Goal: Obtain resource: Download file/media

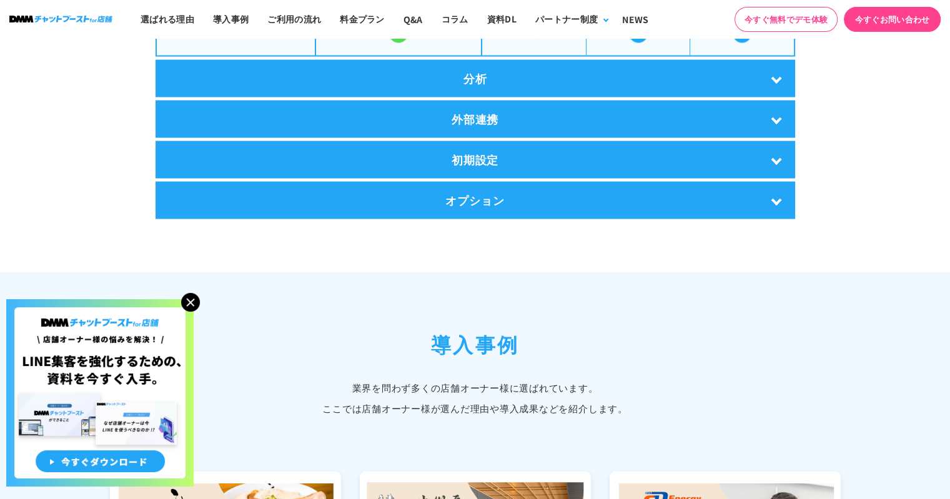
scroll to position [2310, 0]
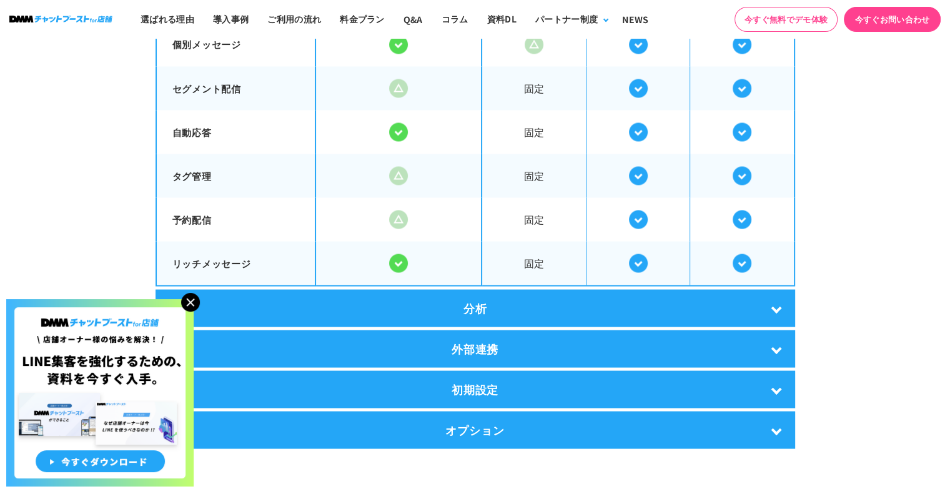
click at [785, 307] on div "分析" at bounding box center [476, 307] width 640 height 37
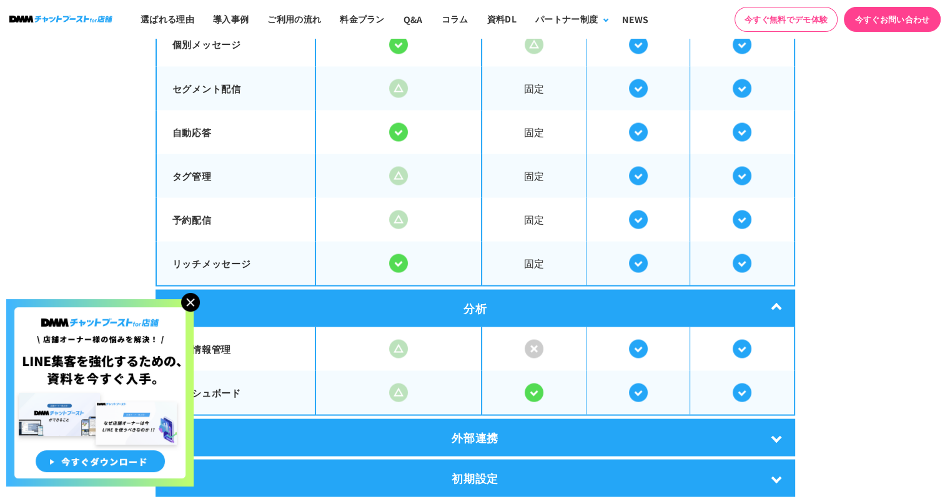
scroll to position [2540, 0]
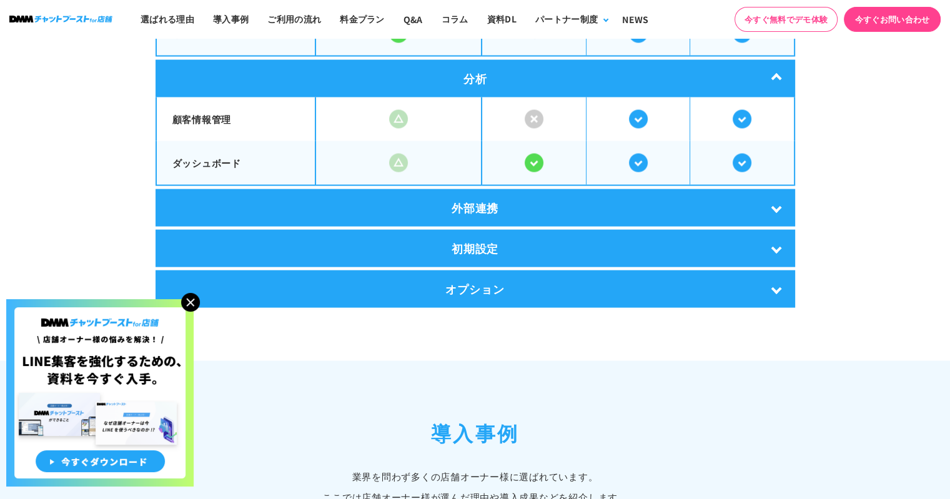
click at [775, 204] on div "外部連携" at bounding box center [476, 207] width 640 height 37
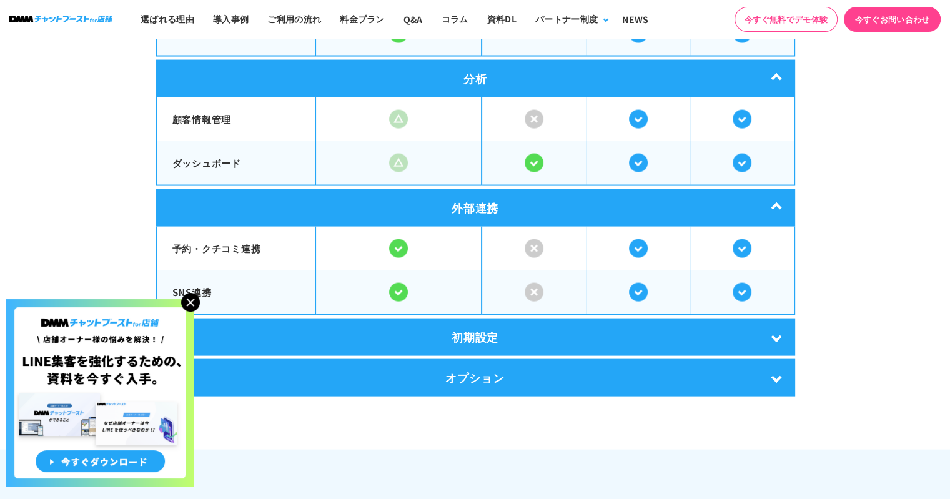
click at [775, 319] on div "初期設定" at bounding box center [476, 337] width 640 height 37
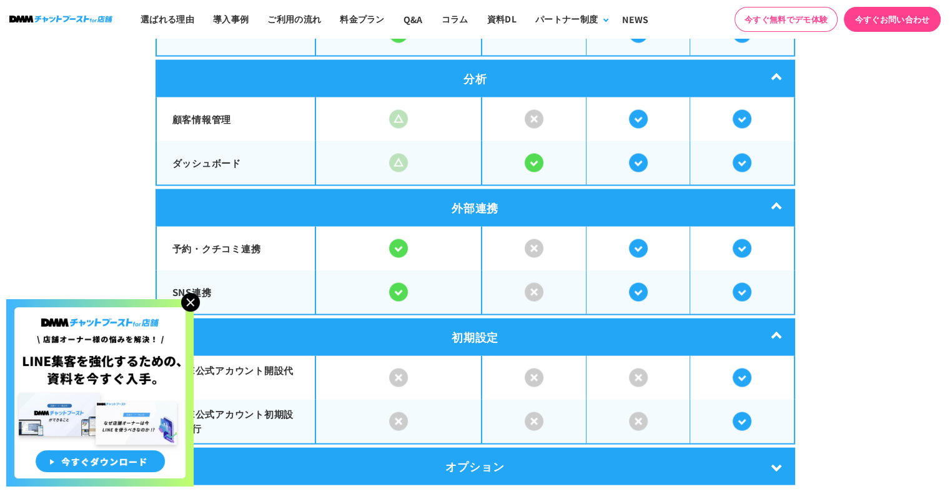
scroll to position [2769, 0]
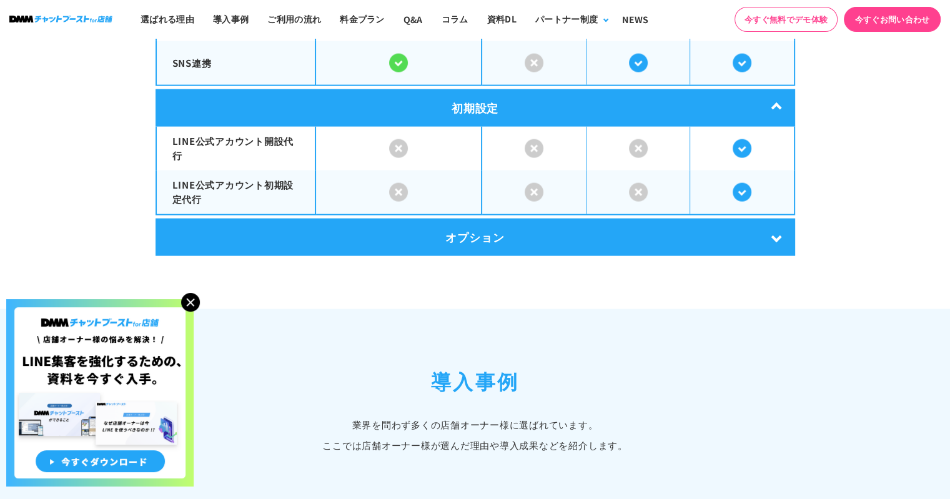
click at [775, 233] on div "オプション" at bounding box center [476, 237] width 640 height 37
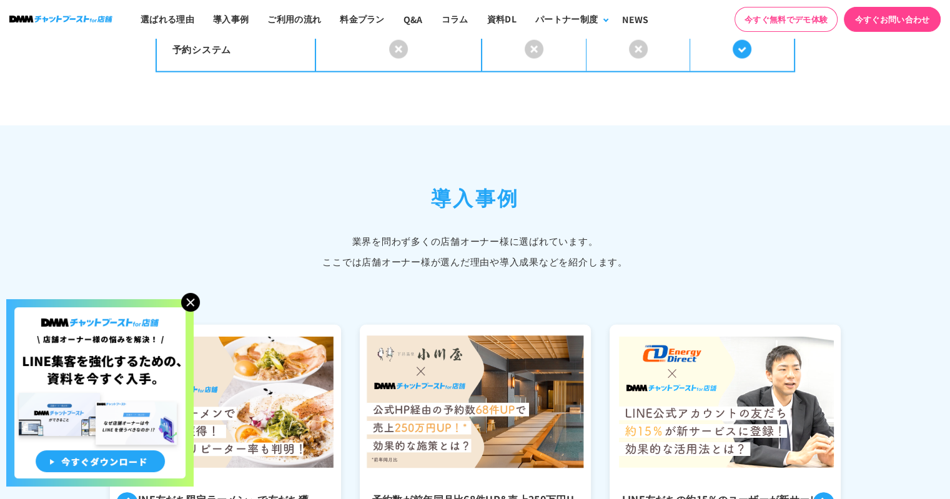
scroll to position [3227, 0]
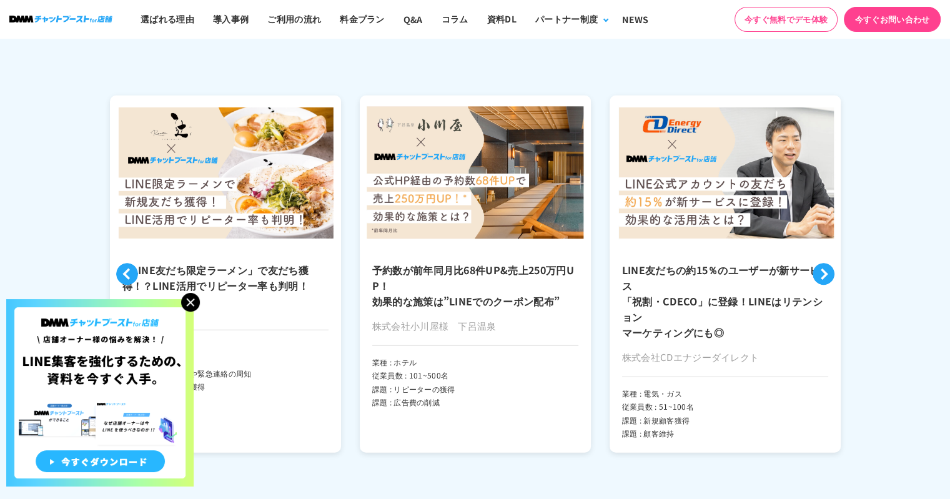
click at [146, 475] on img at bounding box center [99, 392] width 187 height 187
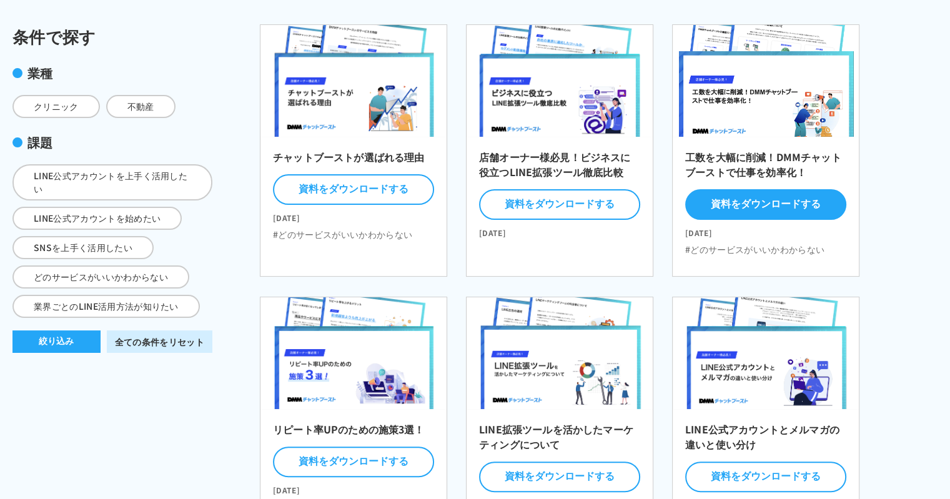
click at [743, 196] on button "資料をダウンロードする" at bounding box center [765, 204] width 161 height 31
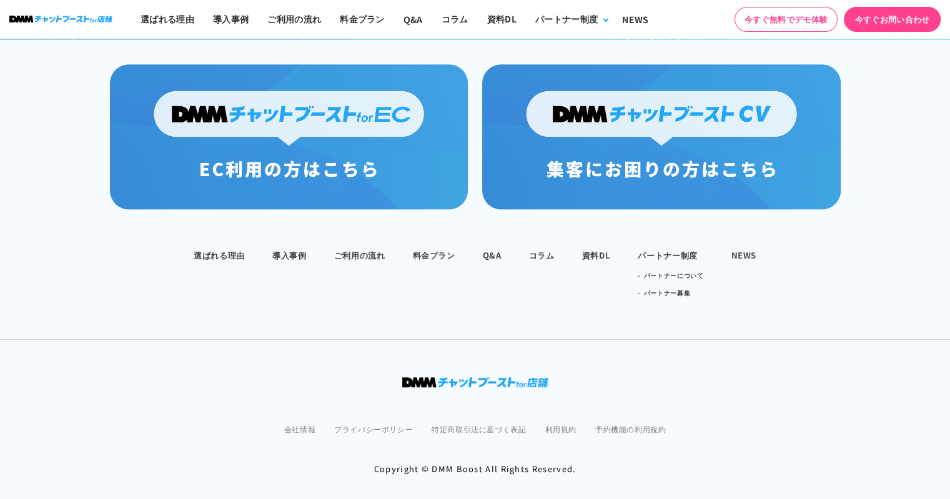
scroll to position [1279, 0]
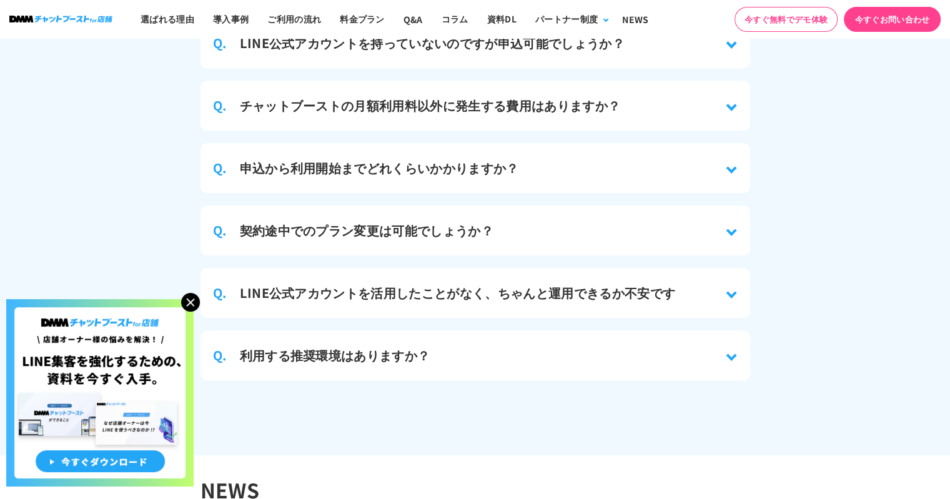
scroll to position [5690, 0]
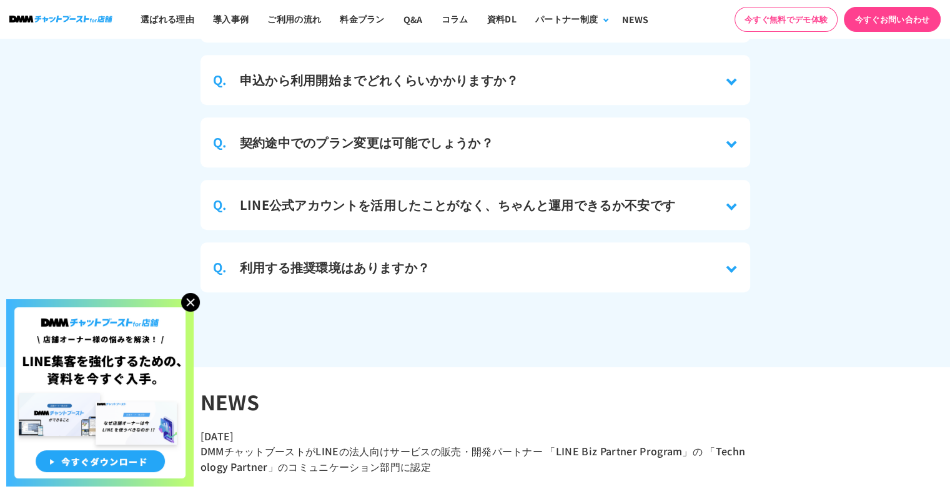
click at [688, 209] on div "Q. LINE公式アカウントを活用したことがなく、ちゃんと運用できるか不安です" at bounding box center [476, 205] width 550 height 50
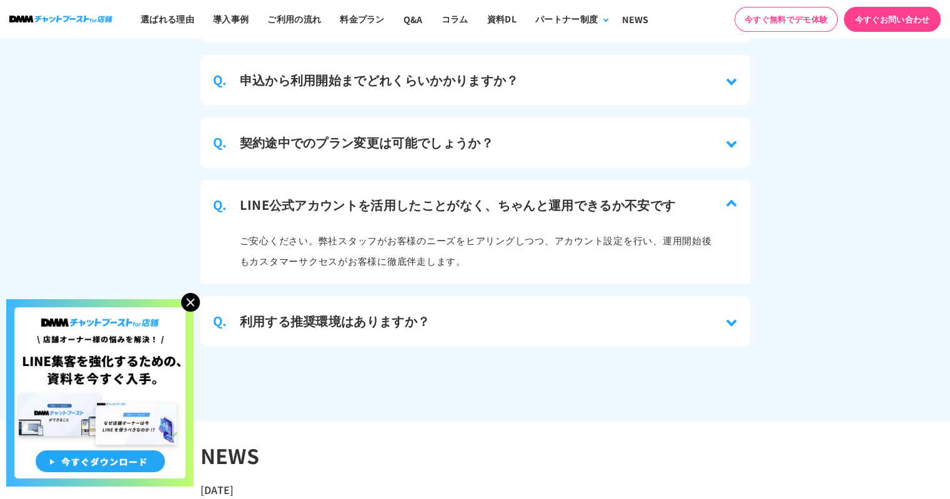
click at [688, 209] on div "Q. LINE公式アカウントを活用したことがなく、ちゃんと運用できるか不安です" at bounding box center [476, 205] width 550 height 50
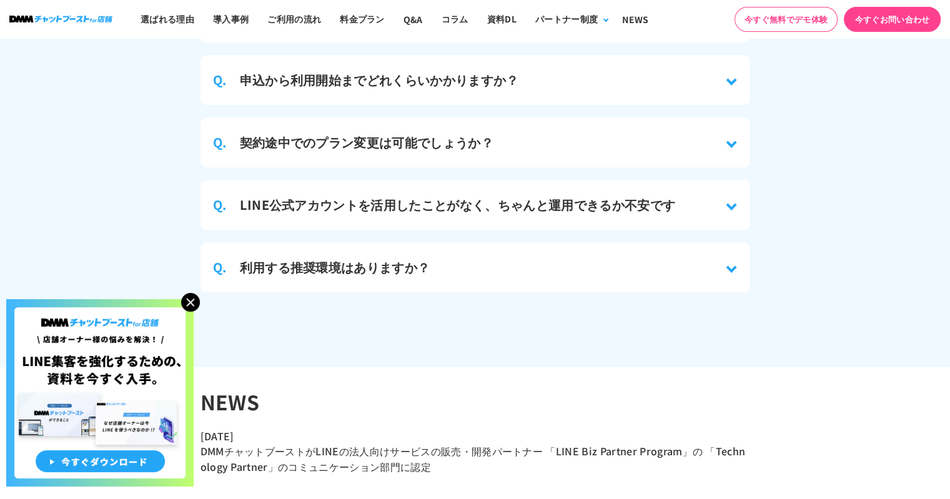
click at [700, 135] on div "Q. 契約途中でのプラン変更は可能でしょうか？" at bounding box center [476, 142] width 550 height 50
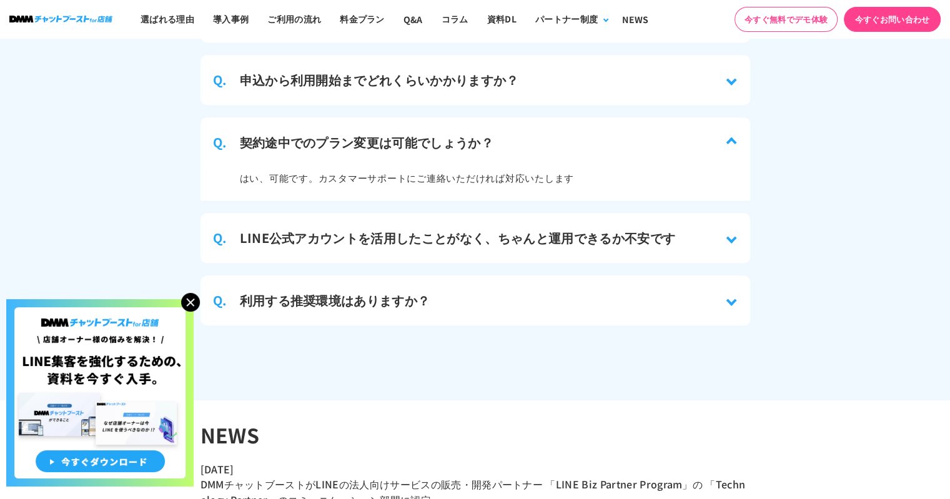
click at [700, 135] on div "Q. 契約途中でのプラン変更は可能でしょうか？" at bounding box center [476, 142] width 550 height 50
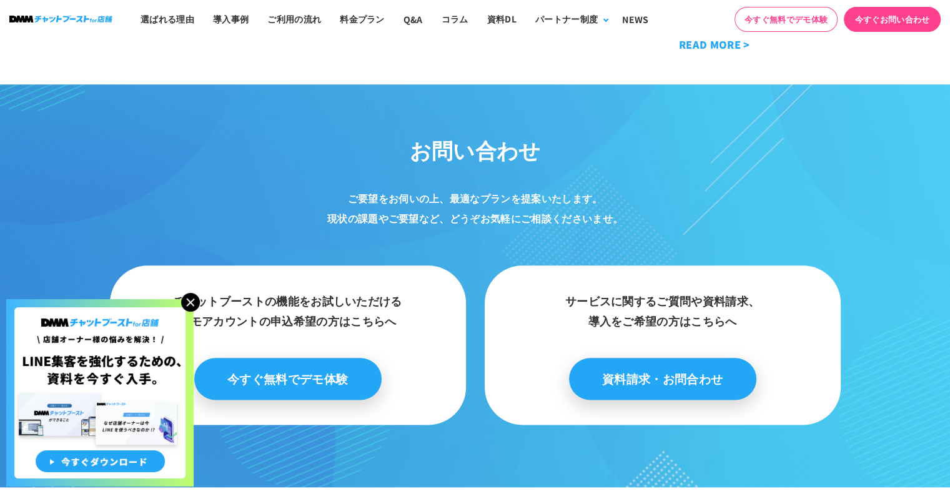
scroll to position [6585, 0]
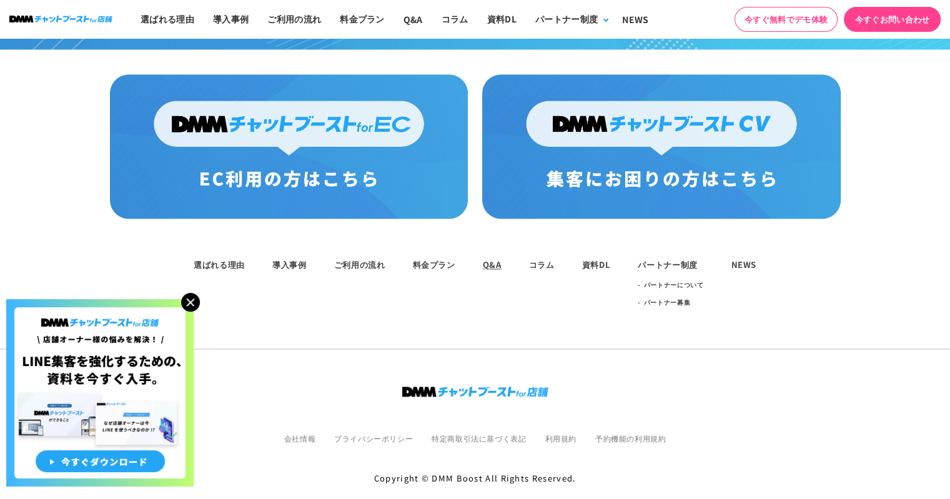
click at [492, 259] on link "Q&A" at bounding box center [492, 265] width 19 height 12
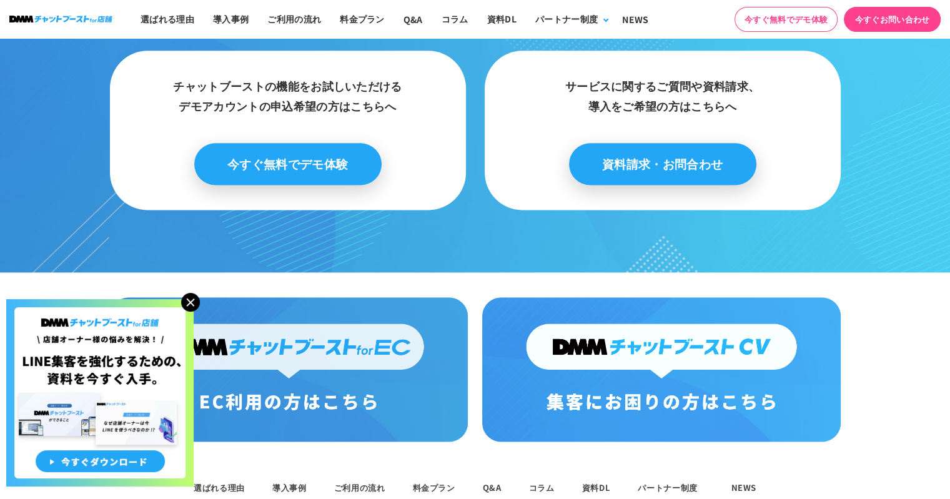
scroll to position [6585, 0]
